Goal: Task Accomplishment & Management: Manage account settings

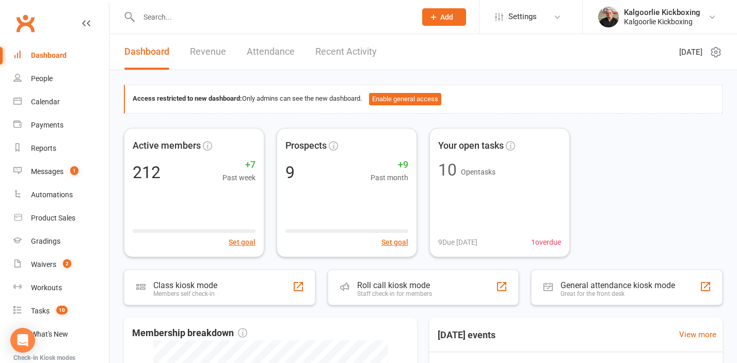
click at [190, 12] on input "text" at bounding box center [272, 17] width 273 height 14
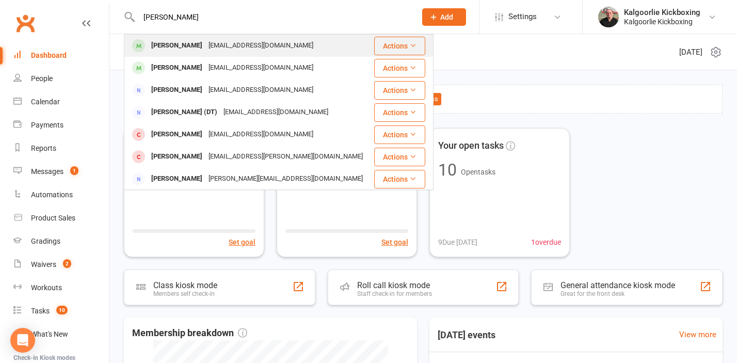
type input "[PERSON_NAME]"
click at [170, 40] on div "[PERSON_NAME]" at bounding box center [176, 45] width 57 height 15
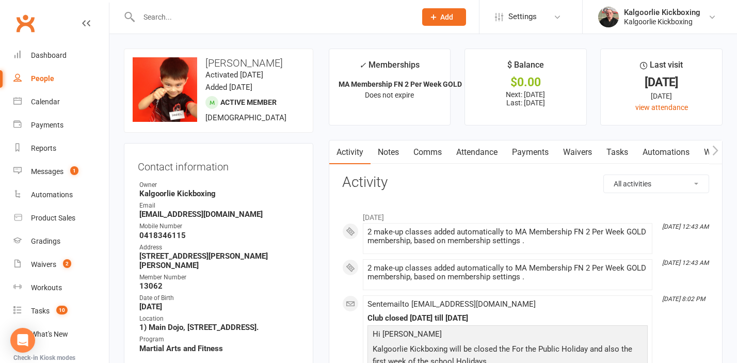
click at [528, 152] on link "Payments" at bounding box center [530, 152] width 51 height 24
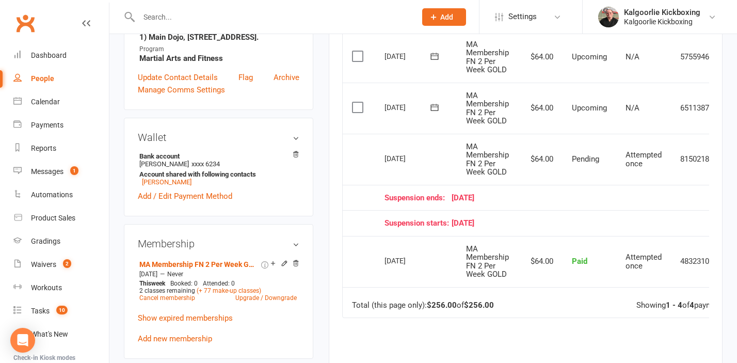
scroll to position [291, 0]
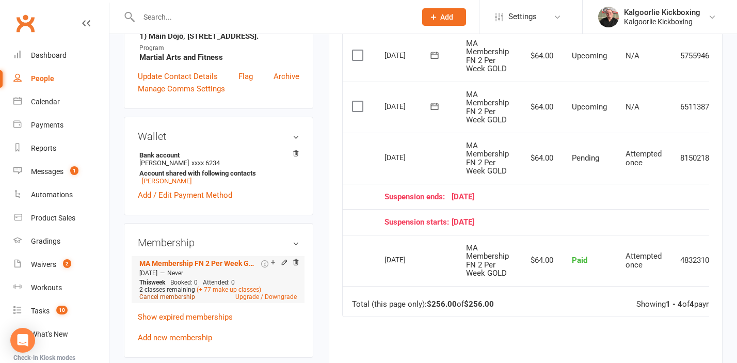
click at [153, 293] on link "Cancel membership" at bounding box center [167, 296] width 56 height 7
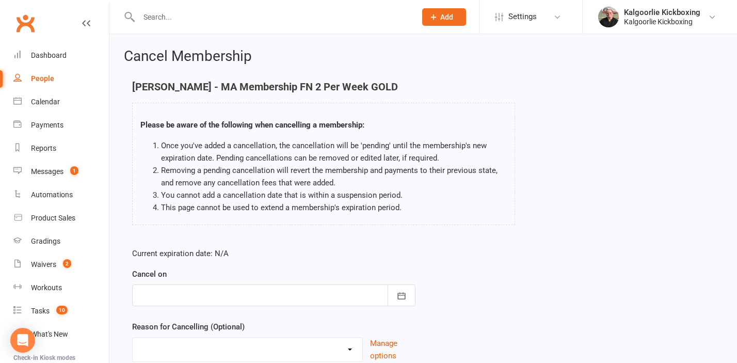
click at [210, 293] on div at bounding box center [273, 296] width 283 height 22
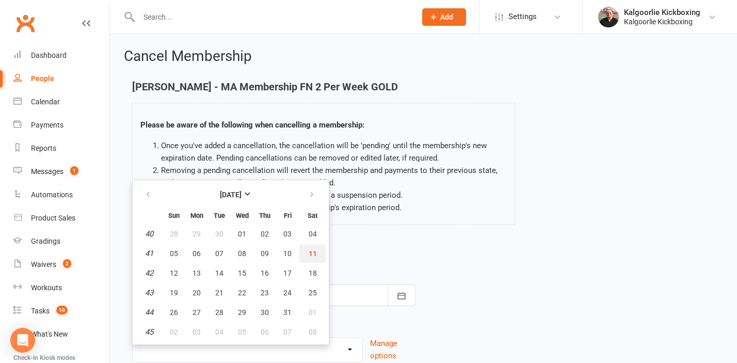
click at [312, 254] on span "11" at bounding box center [313, 253] width 8 height 8
type input "[DATE]"
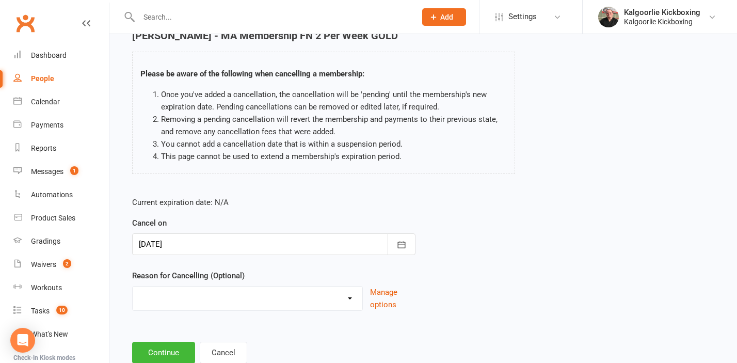
scroll to position [61, 0]
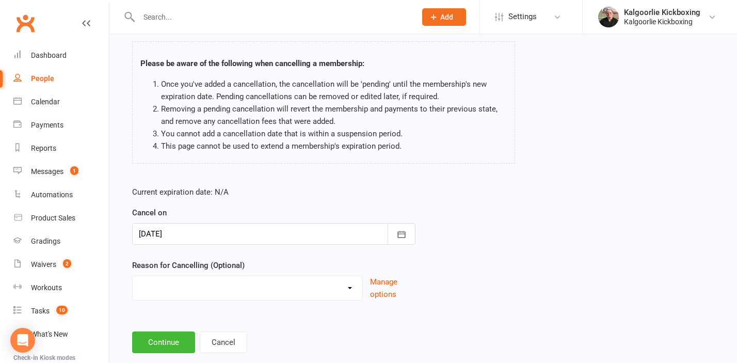
click at [304, 286] on select "Change of Membership Did not enjoy intro lesson Excessive default payments Fami…" at bounding box center [248, 286] width 230 height 21
select select "8"
click at [133, 276] on select "Change of Membership Did not enjoy intro lesson Excessive default payments Fami…" at bounding box center [248, 286] width 230 height 21
click at [171, 346] on button "Continue" at bounding box center [163, 343] width 63 height 22
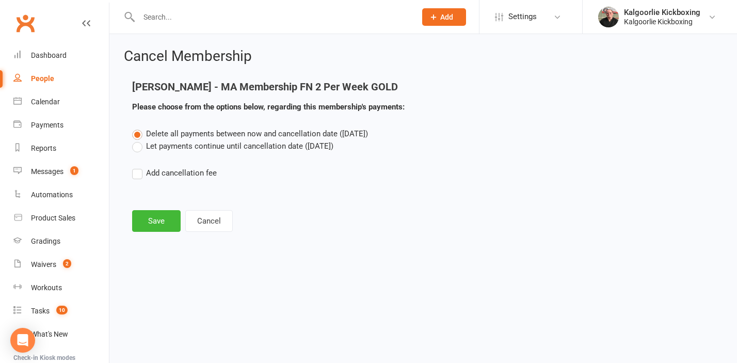
click at [138, 146] on label "Let payments continue until cancellation date ([DATE])" at bounding box center [232, 146] width 201 height 12
click at [138, 140] on input "Let payments continue until cancellation date ([DATE])" at bounding box center [135, 140] width 7 height 0
click at [157, 213] on button "Save" at bounding box center [156, 221] width 49 height 22
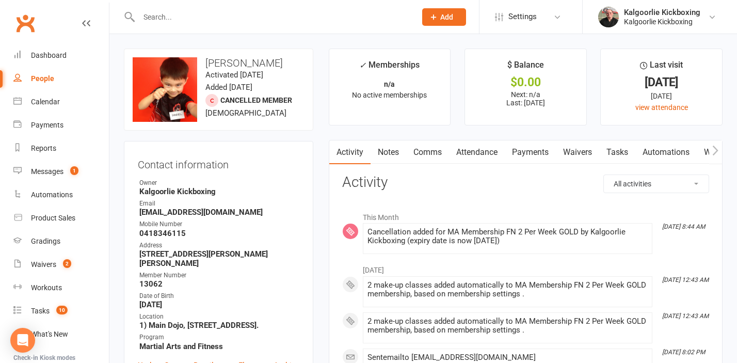
click at [526, 152] on link "Payments" at bounding box center [530, 152] width 51 height 24
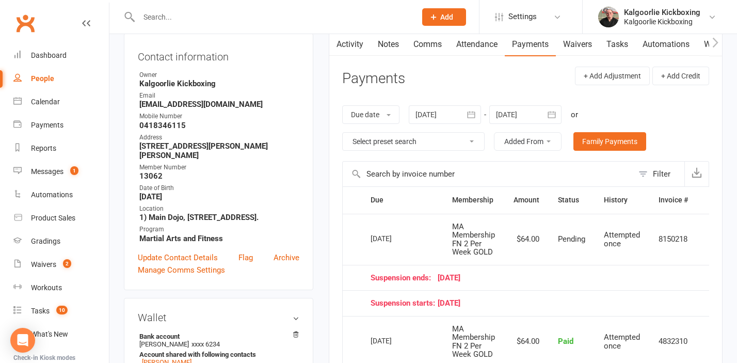
scroll to position [107, 0]
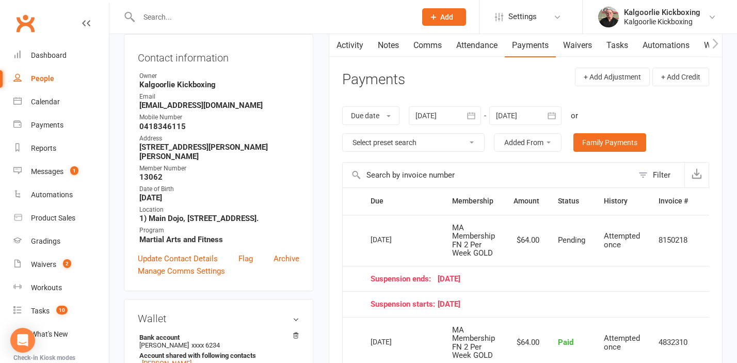
click at [470, 49] on link "Attendance" at bounding box center [477, 46] width 56 height 24
